Goal: Task Accomplishment & Management: Use online tool/utility

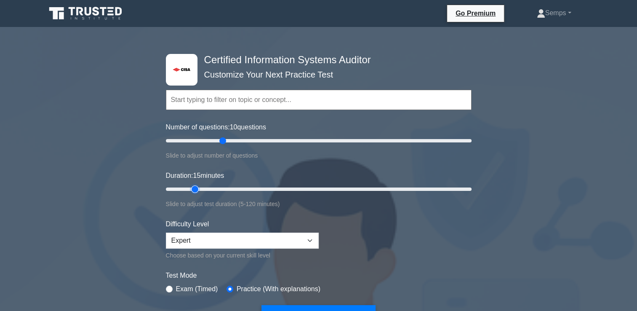
drag, startPoint x: 182, startPoint y: 190, endPoint x: 189, endPoint y: 190, distance: 7.2
type input "15"
click at [189, 190] on input "Duration: 15 minutes" at bounding box center [319, 189] width 306 height 10
drag, startPoint x: 224, startPoint y: 140, endPoint x: 195, endPoint y: 142, distance: 29.1
type input "20"
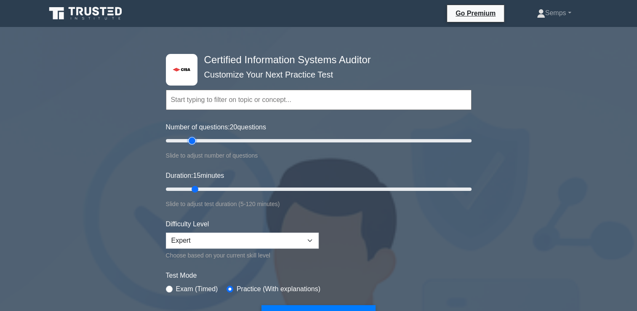
click at [195, 142] on input "Number of questions: 20 questions" at bounding box center [319, 141] width 306 height 10
click at [230, 240] on select "Beginner Intermediate Expert" at bounding box center [242, 240] width 153 height 16
click at [367, 229] on form "Topics Information System Auditing Process - Planning Information System Auditi…" at bounding box center [319, 194] width 306 height 260
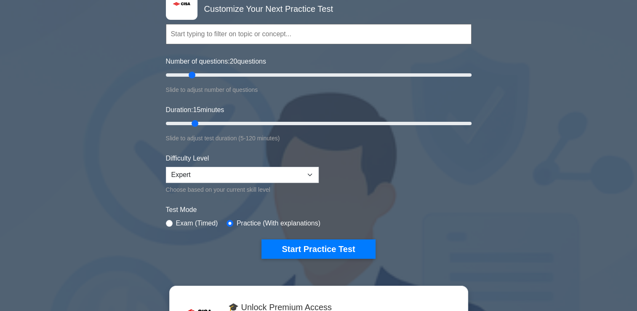
scroll to position [84, 0]
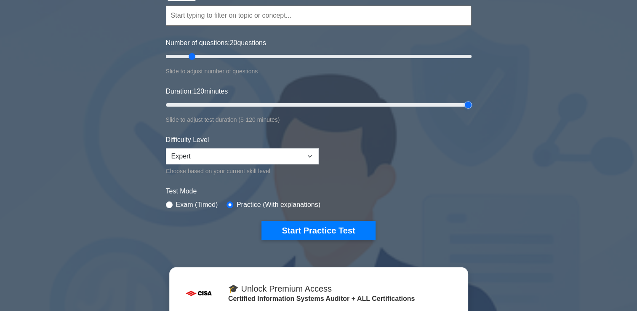
drag, startPoint x: 213, startPoint y: 103, endPoint x: 550, endPoint y: 130, distance: 337.5
type input "120"
click at [472, 110] on input "Duration: 120 minutes" at bounding box center [319, 105] width 306 height 10
click at [347, 241] on div ".st0{fill:#E31818;} Certified Information Systems Auditor Customize Your Next P…" at bounding box center [319, 104] width 316 height 311
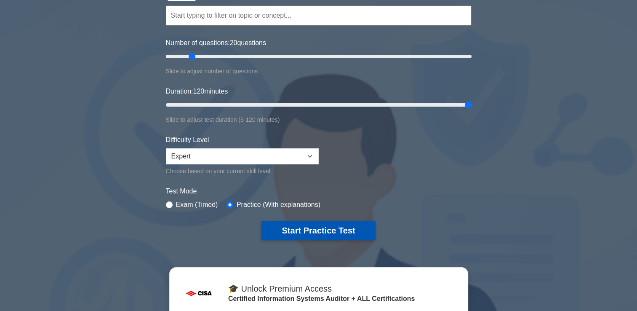
click at [338, 221] on button "Start Practice Test" at bounding box center [319, 230] width 114 height 19
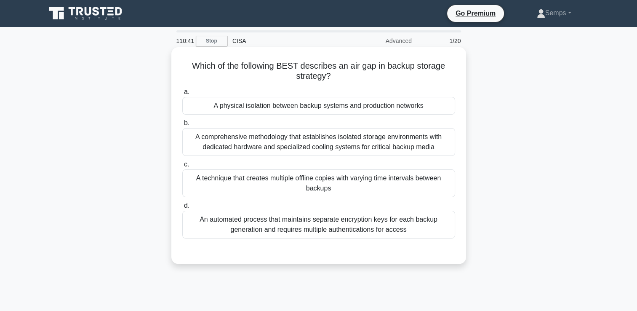
click at [355, 144] on div "A comprehensive methodology that establishes isolated storage environments with…" at bounding box center [318, 142] width 273 height 28
click at [182, 126] on input "b. A comprehensive methodology that establishes isolated storage environments w…" at bounding box center [182, 122] width 0 height 5
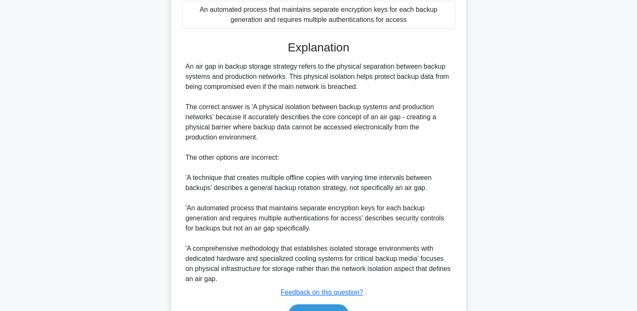
scroll to position [259, 0]
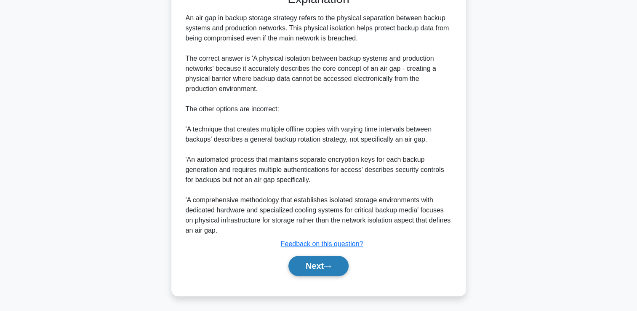
click at [321, 267] on button "Next" at bounding box center [318, 266] width 60 height 20
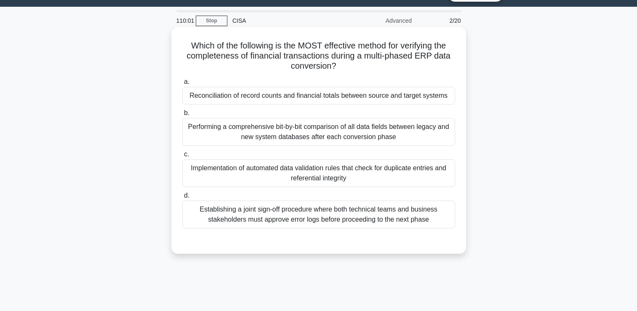
scroll to position [0, 0]
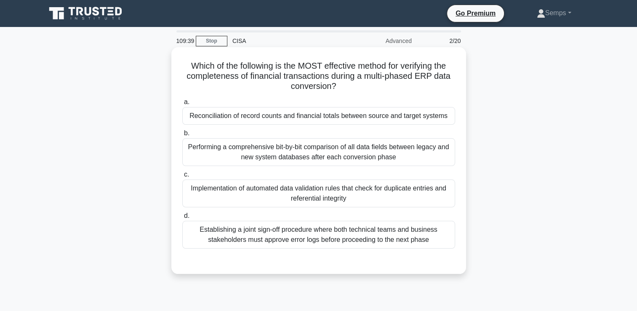
click at [342, 194] on div "Implementation of automated data validation rules that check for duplicate entr…" at bounding box center [318, 193] width 273 height 28
click at [182, 177] on input "c. Implementation of automated data validation rules that check for duplicate e…" at bounding box center [182, 174] width 0 height 5
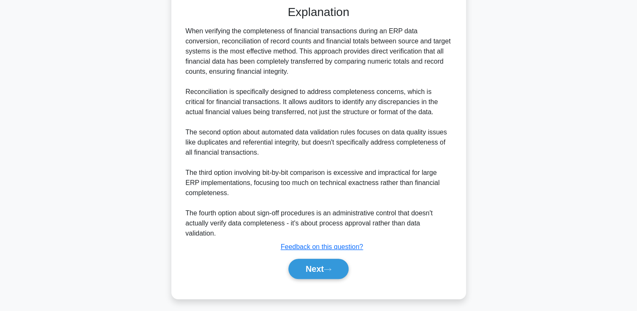
scroll to position [259, 0]
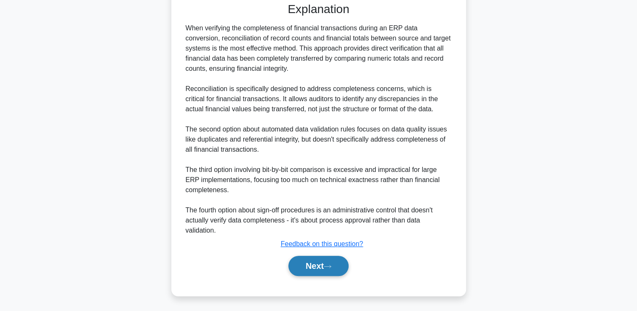
click at [322, 272] on button "Next" at bounding box center [318, 266] width 60 height 20
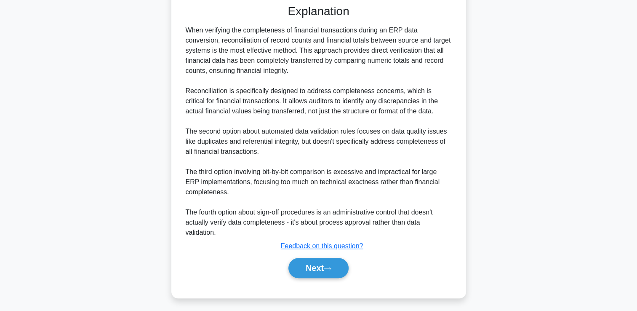
scroll to position [144, 0]
